Goal: Information Seeking & Learning: Learn about a topic

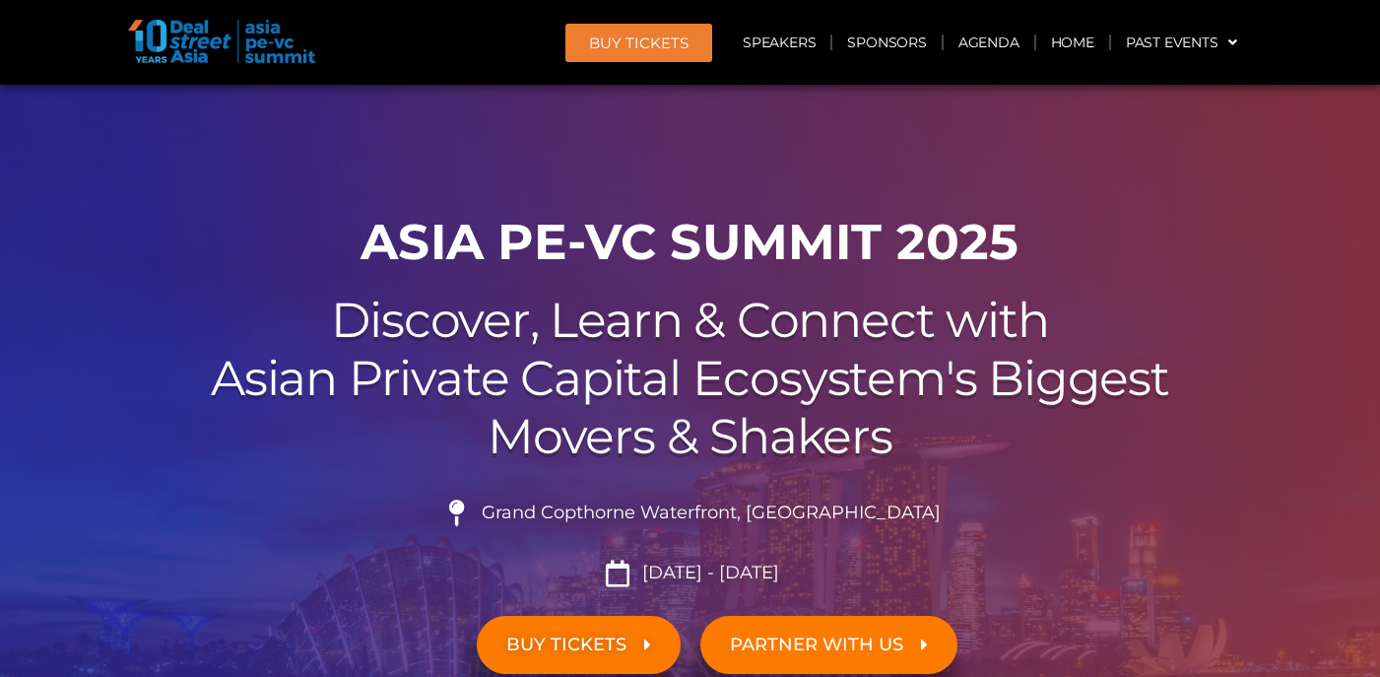
scroll to position [5025, 0]
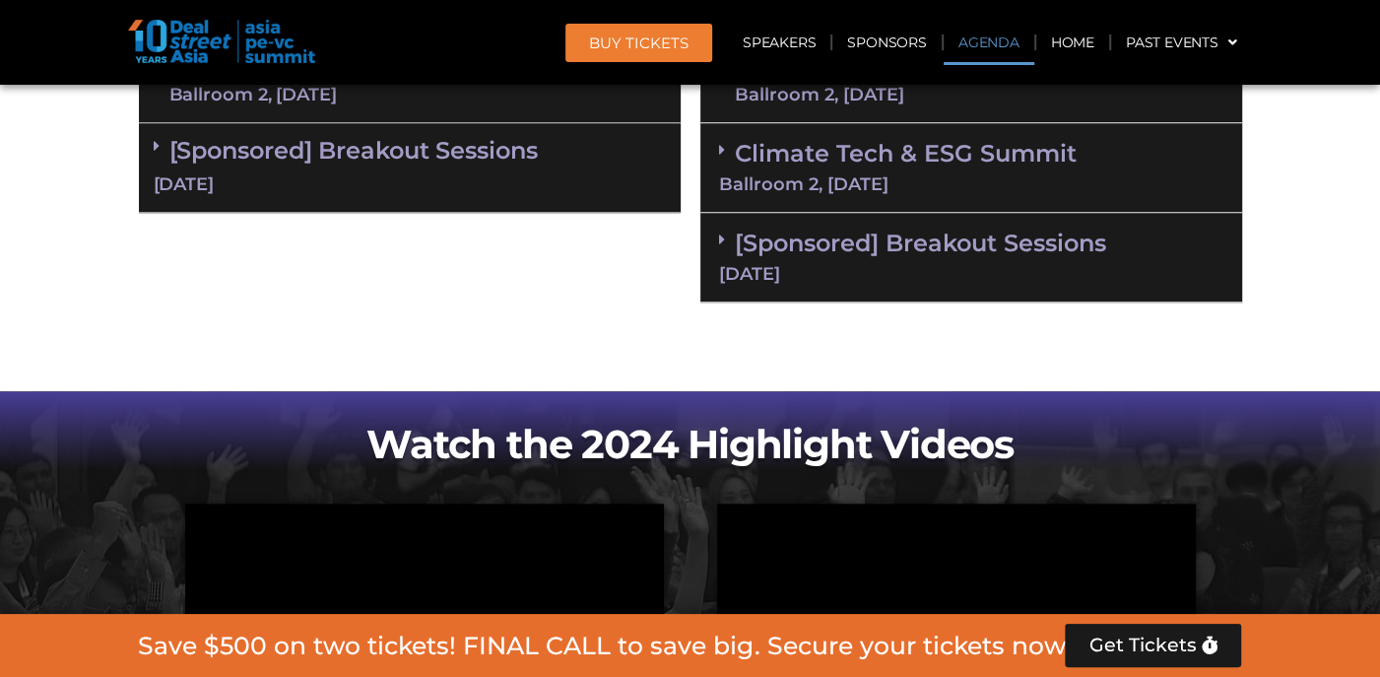
scroll to position [1182, 0]
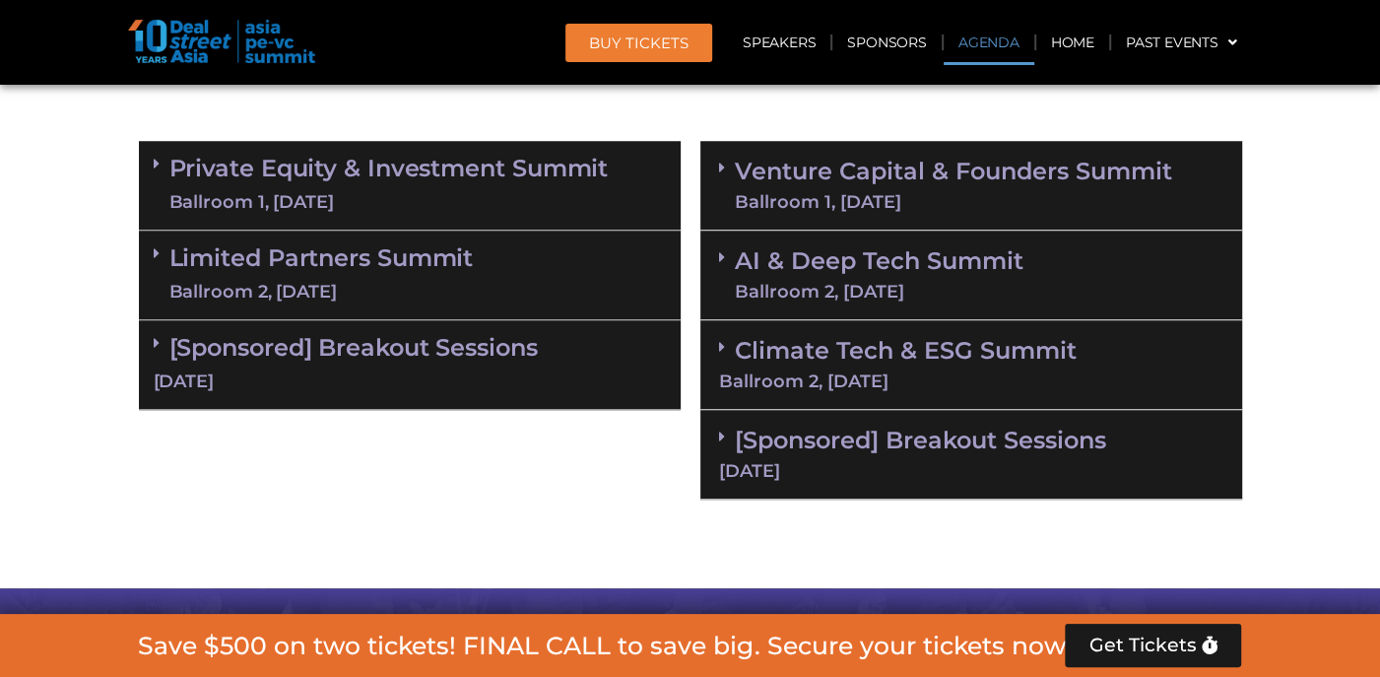
click at [424, 174] on link "Private Equity & Investment Summit Ballroom 1, [DATE]" at bounding box center [388, 185] width 439 height 59
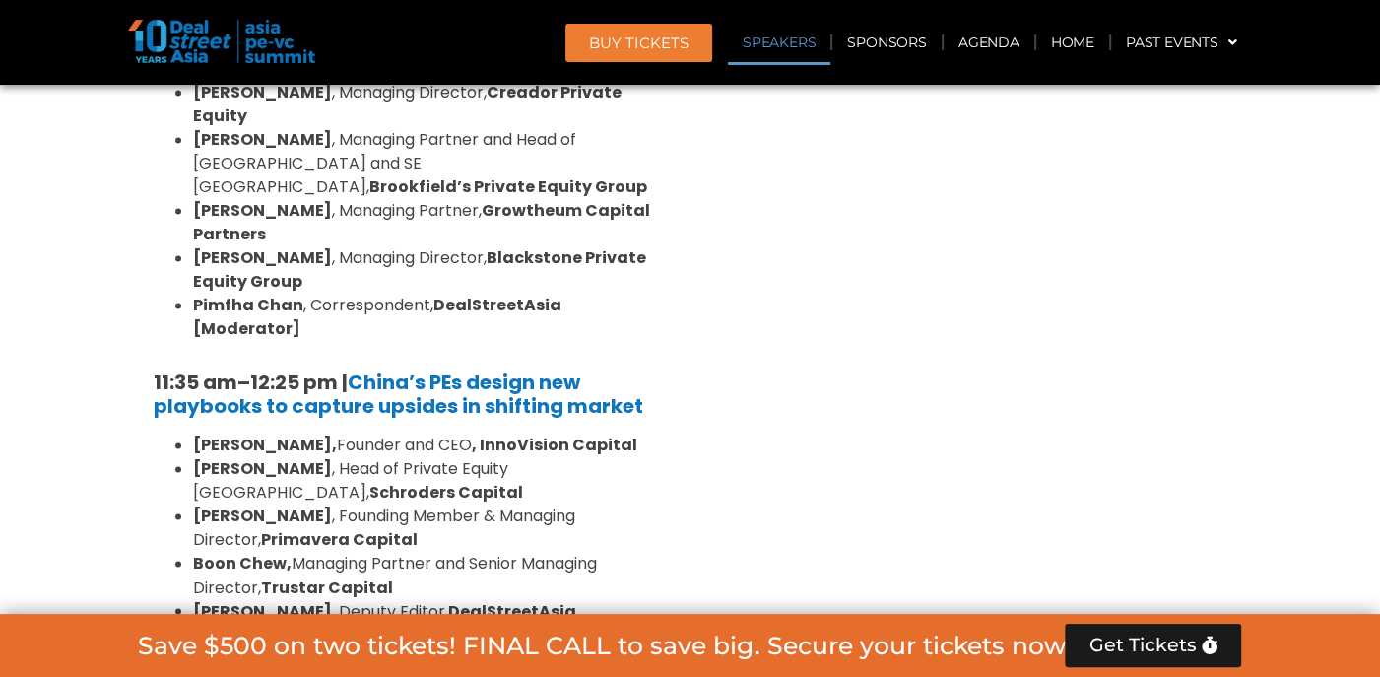
scroll to position [2266, 0]
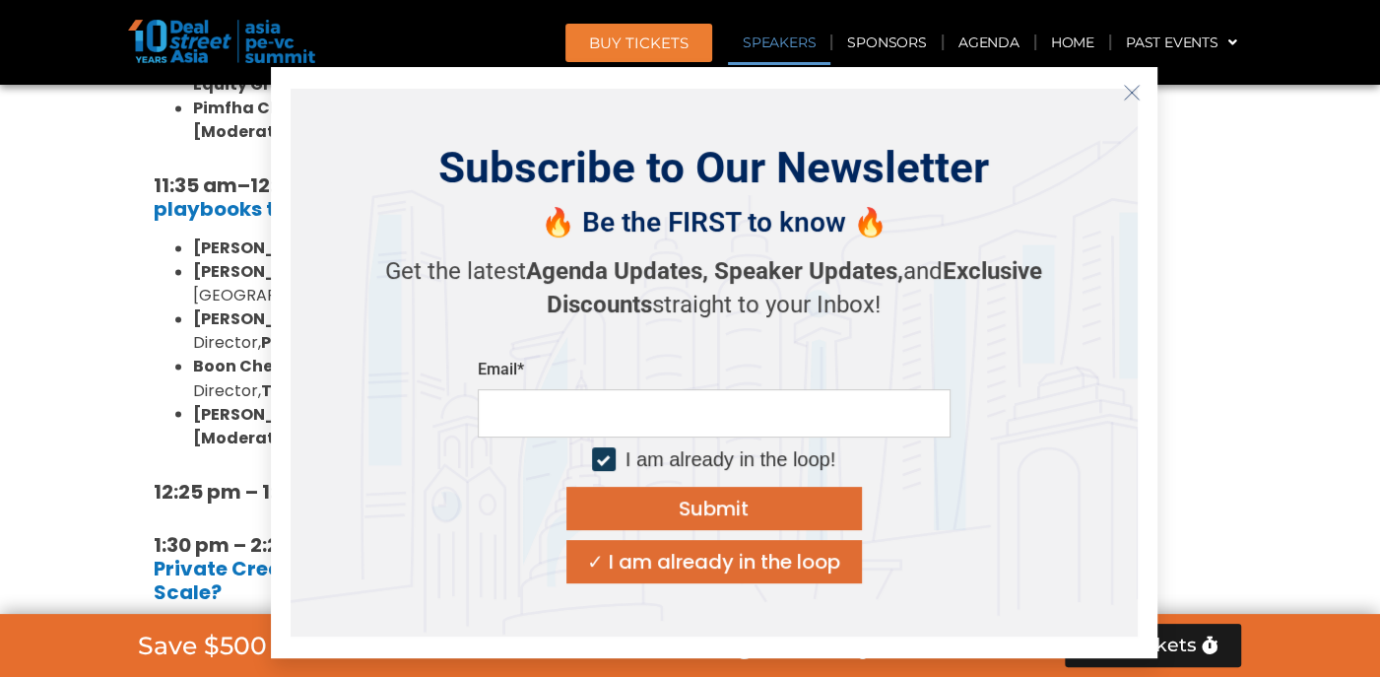
click at [1117, 81] on button "Close" at bounding box center [1132, 93] width 32 height 32
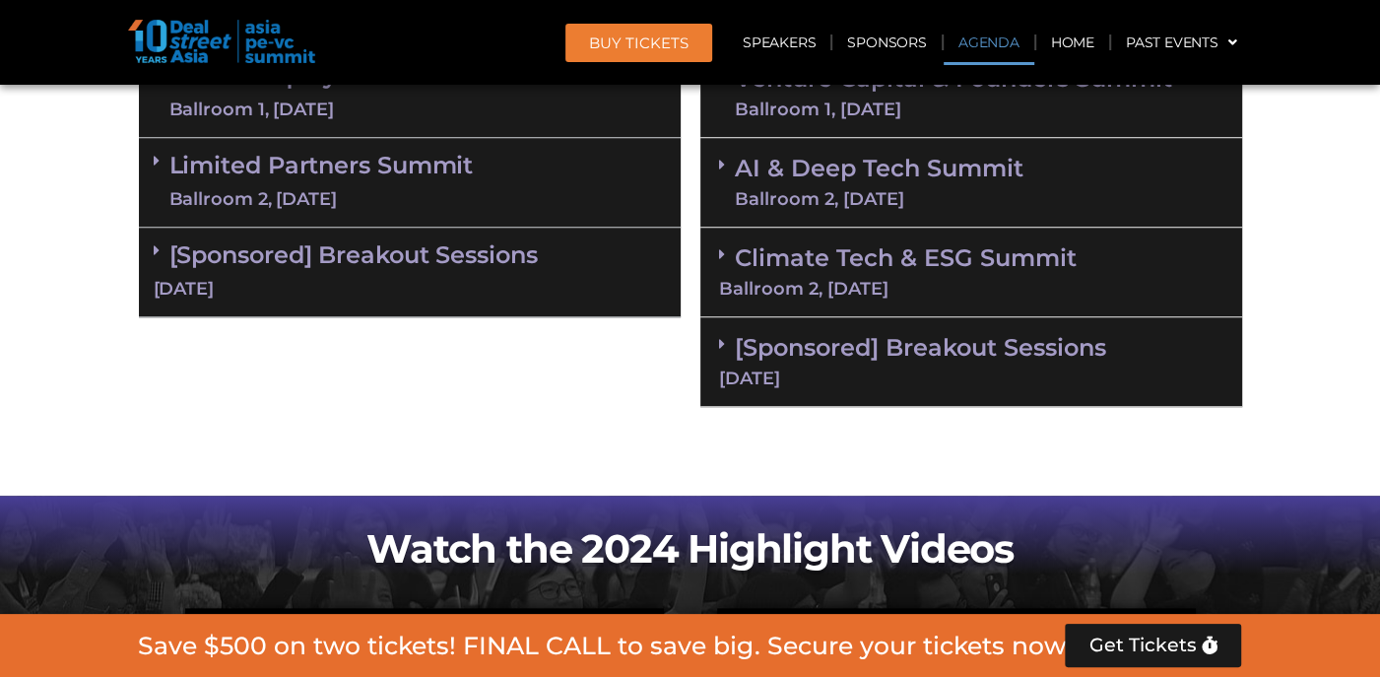
scroll to position [1182, 0]
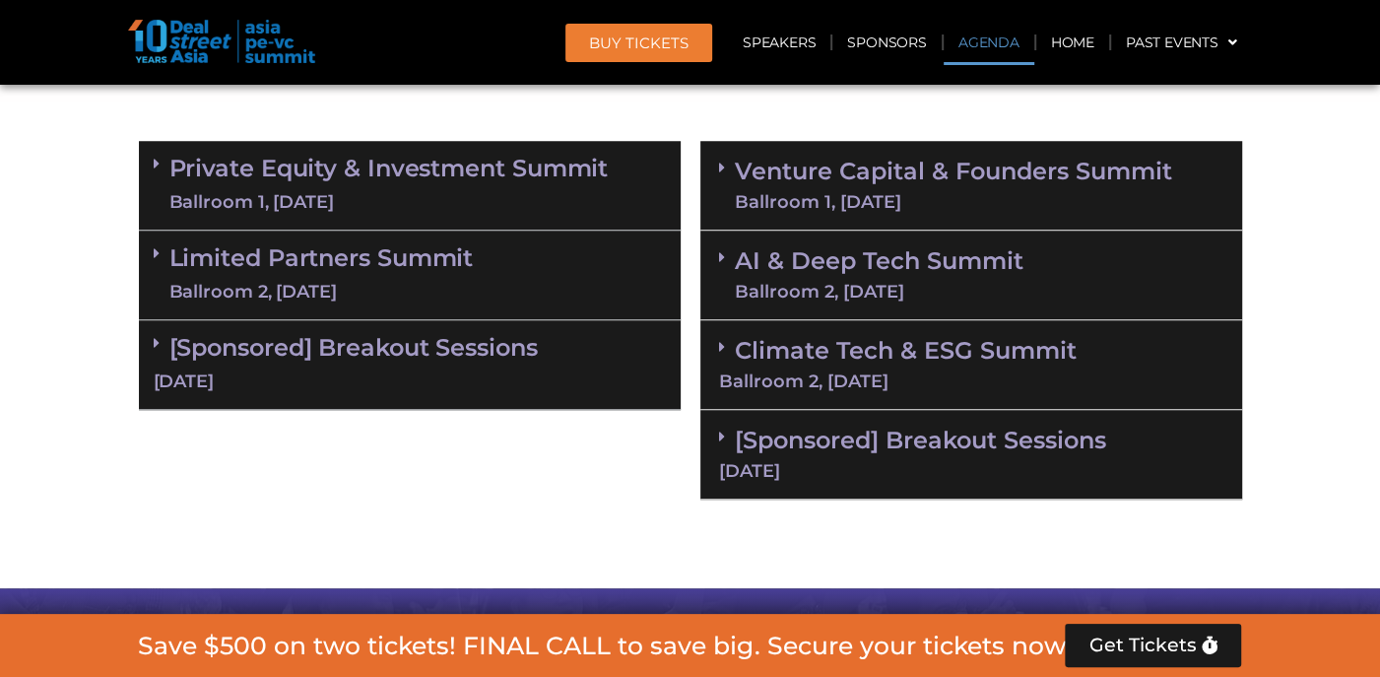
click at [466, 333] on link "[Sponsored] Breakout Sessions [DATE]" at bounding box center [410, 363] width 512 height 61
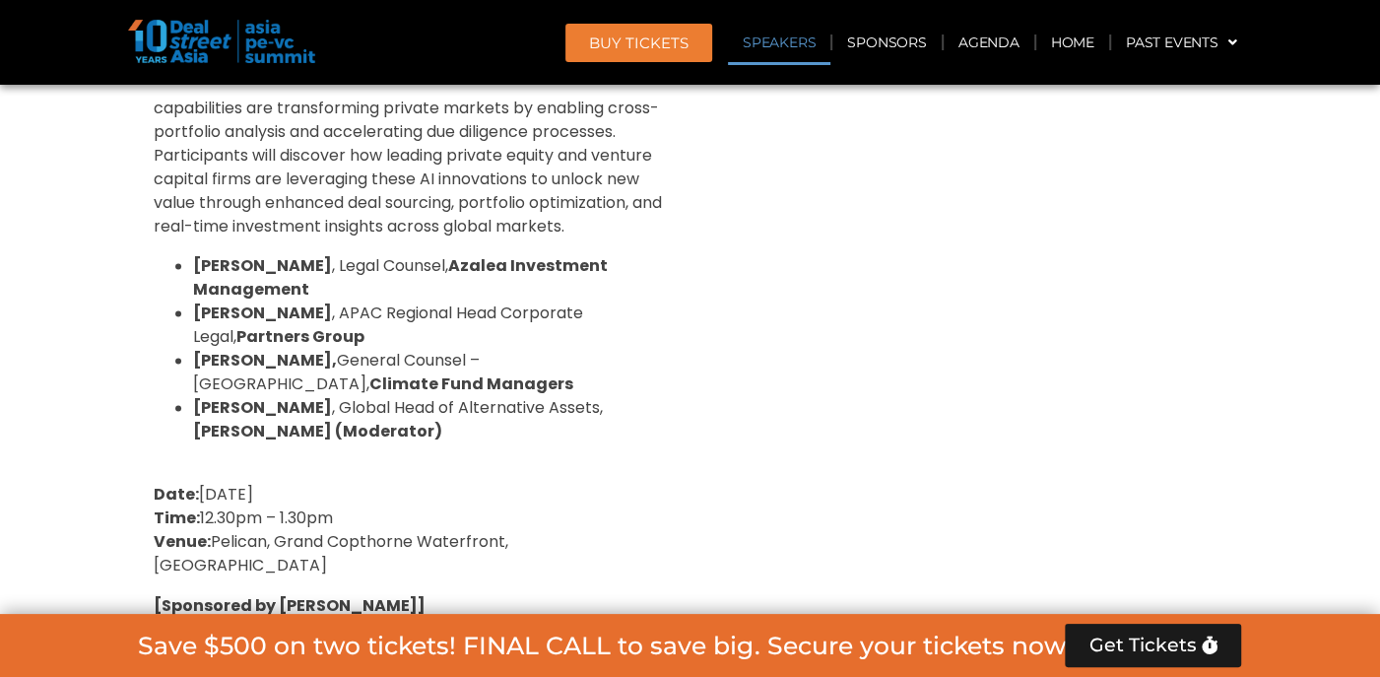
scroll to position [2069, 0]
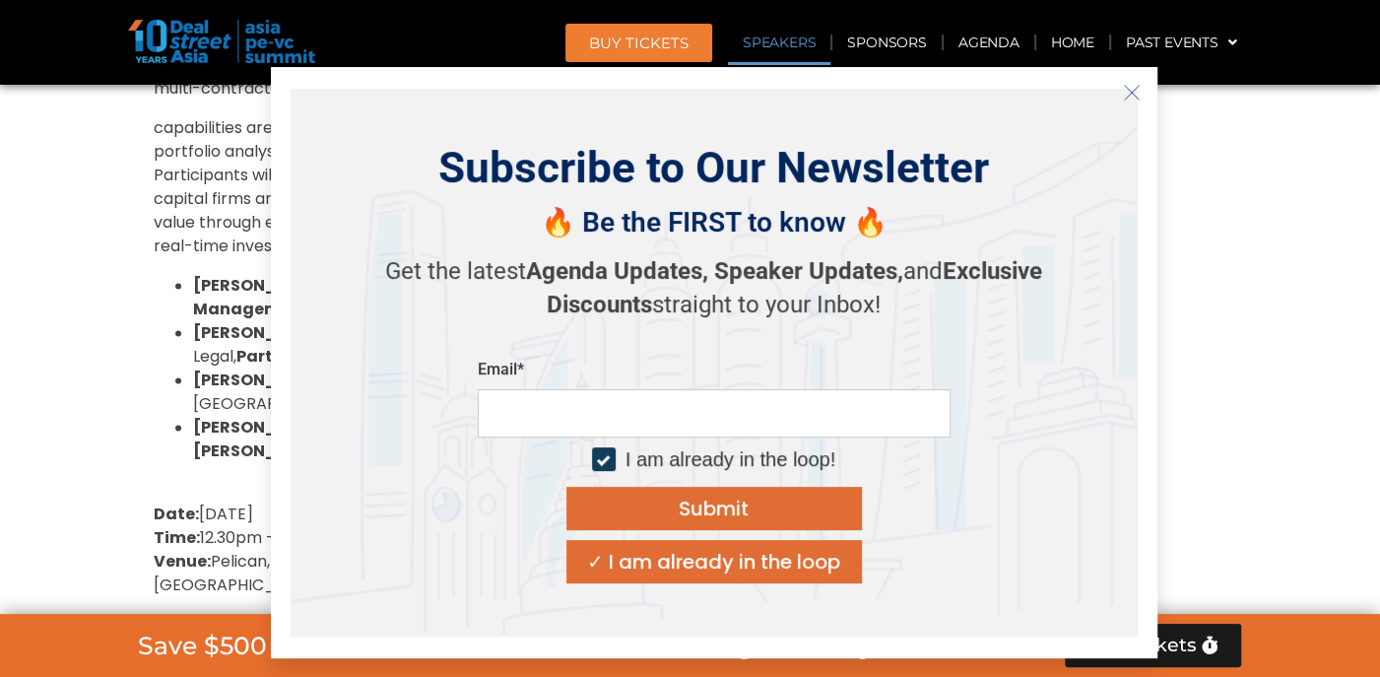
click at [1138, 86] on icon "Close" at bounding box center [1132, 93] width 18 height 18
